Goal: Navigation & Orientation: Find specific page/section

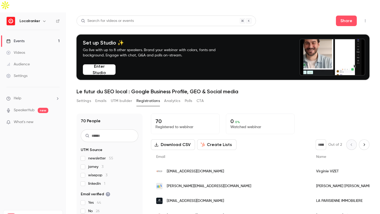
scroll to position [12, 0]
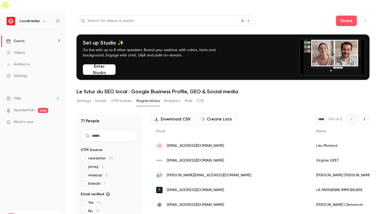
scroll to position [32, 0]
